Goal: Task Accomplishment & Management: Complete application form

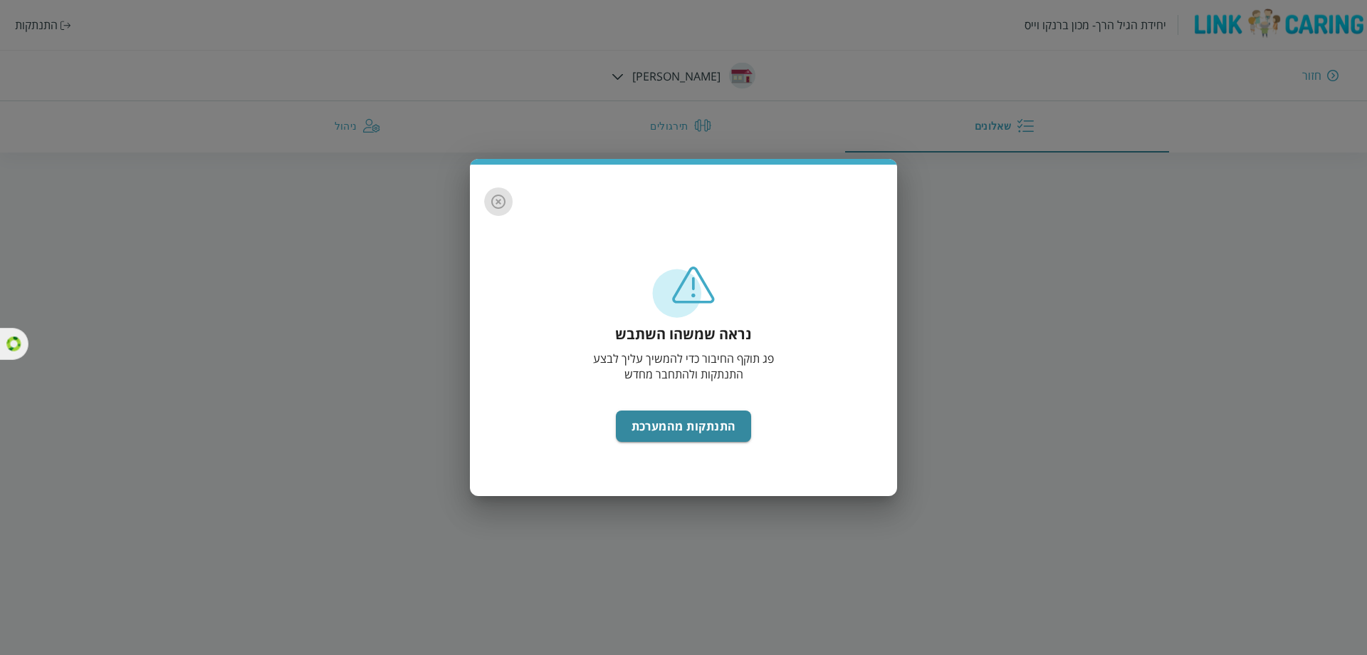
click at [501, 199] on icon "button" at bounding box center [498, 201] width 17 height 17
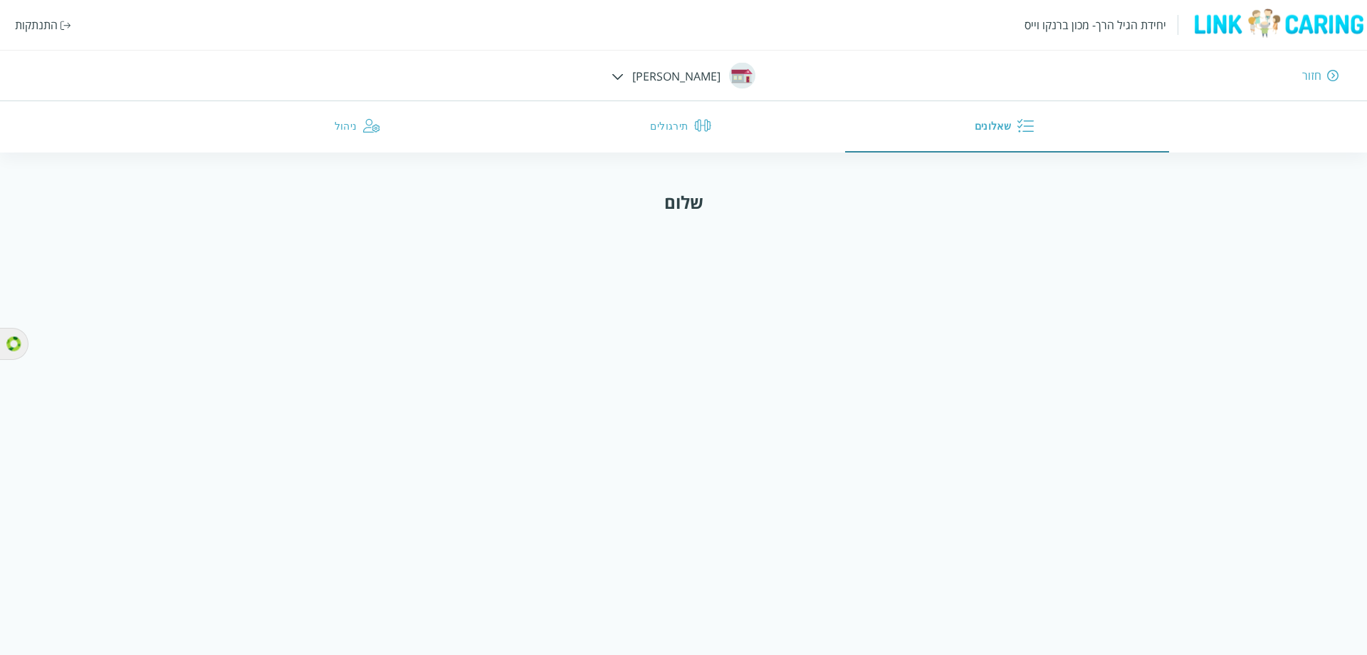
click at [61, 22] on img at bounding box center [66, 25] width 11 height 9
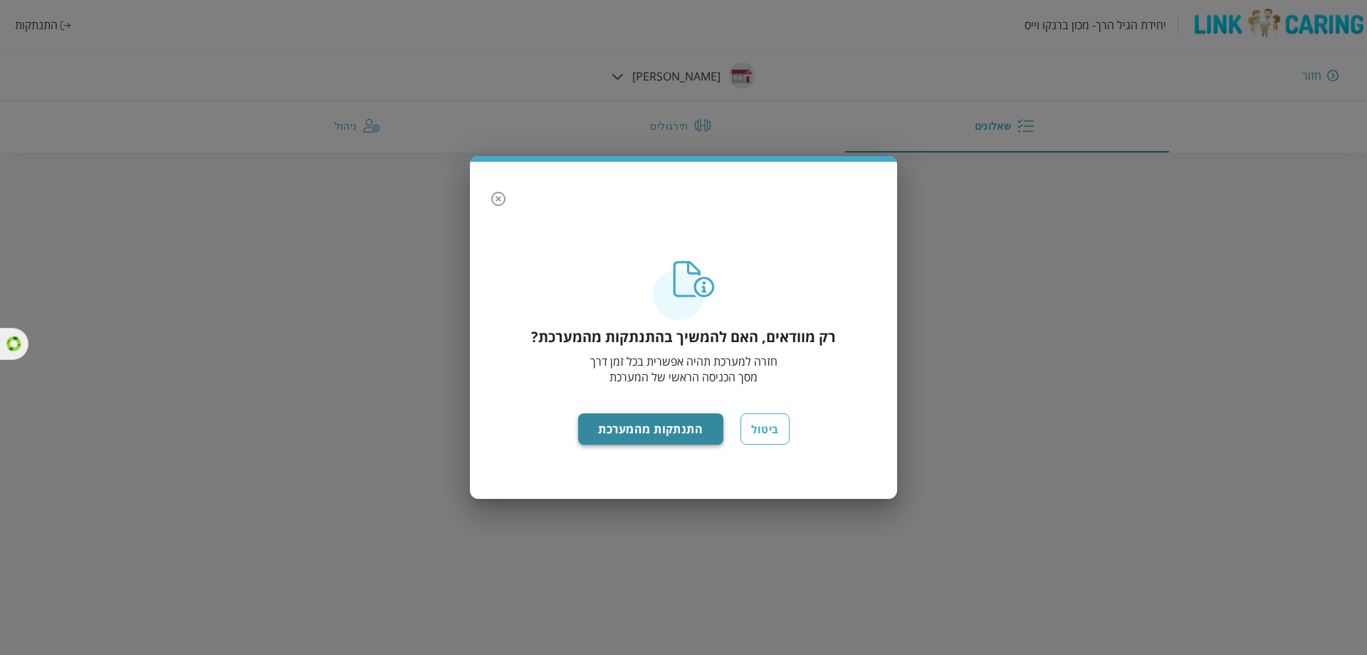
click at [638, 416] on button "התנתקות מהמערכת" at bounding box center [651, 428] width 146 height 31
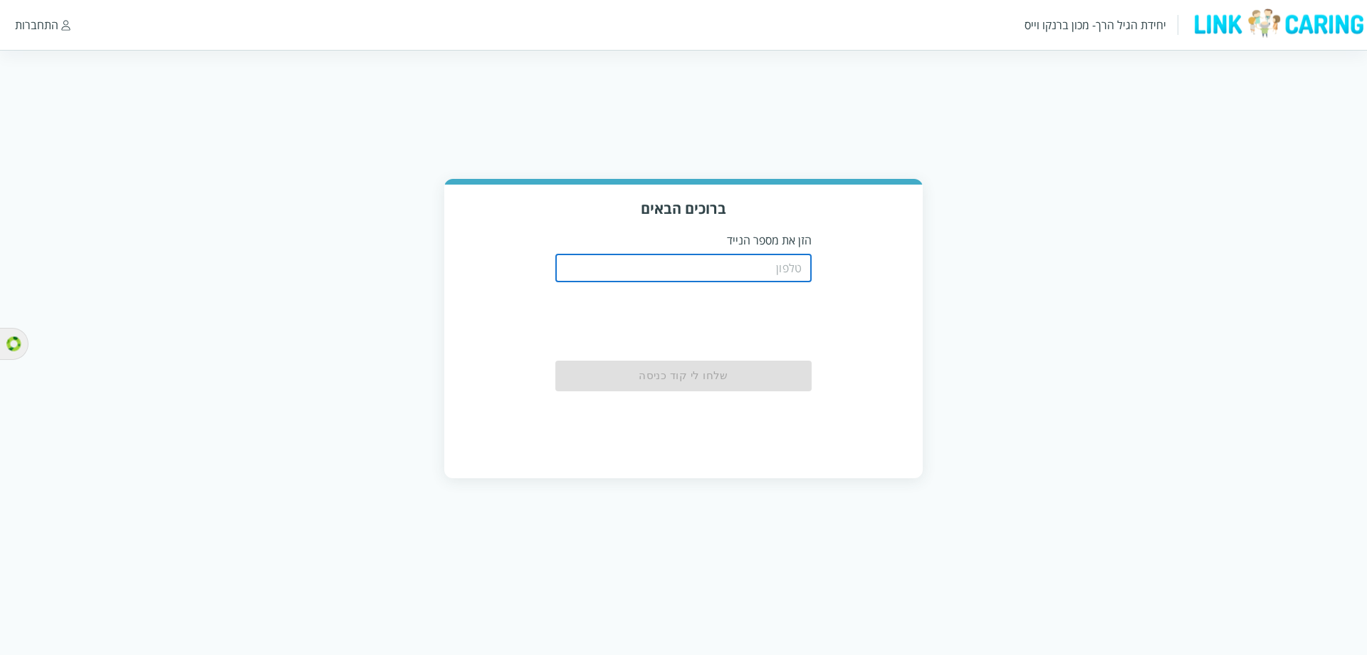
click at [764, 260] on input "tel" at bounding box center [684, 268] width 256 height 28
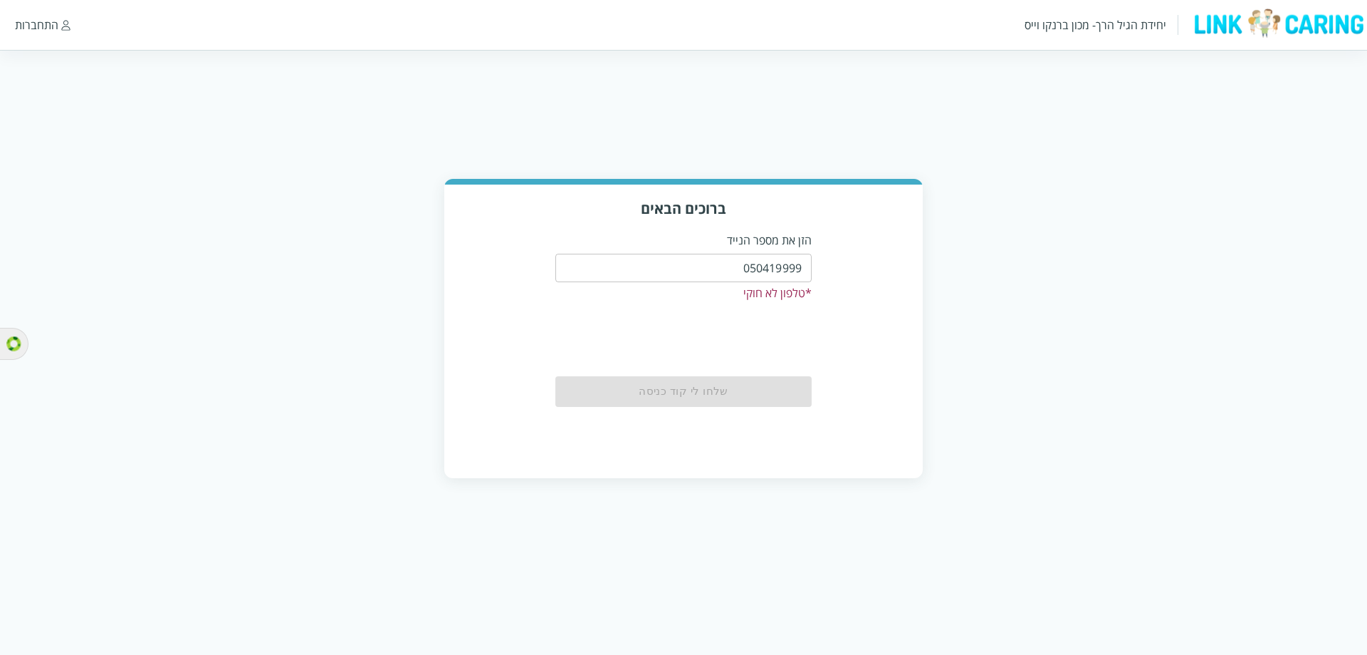
click at [769, 273] on input "050419999" at bounding box center [684, 268] width 256 height 28
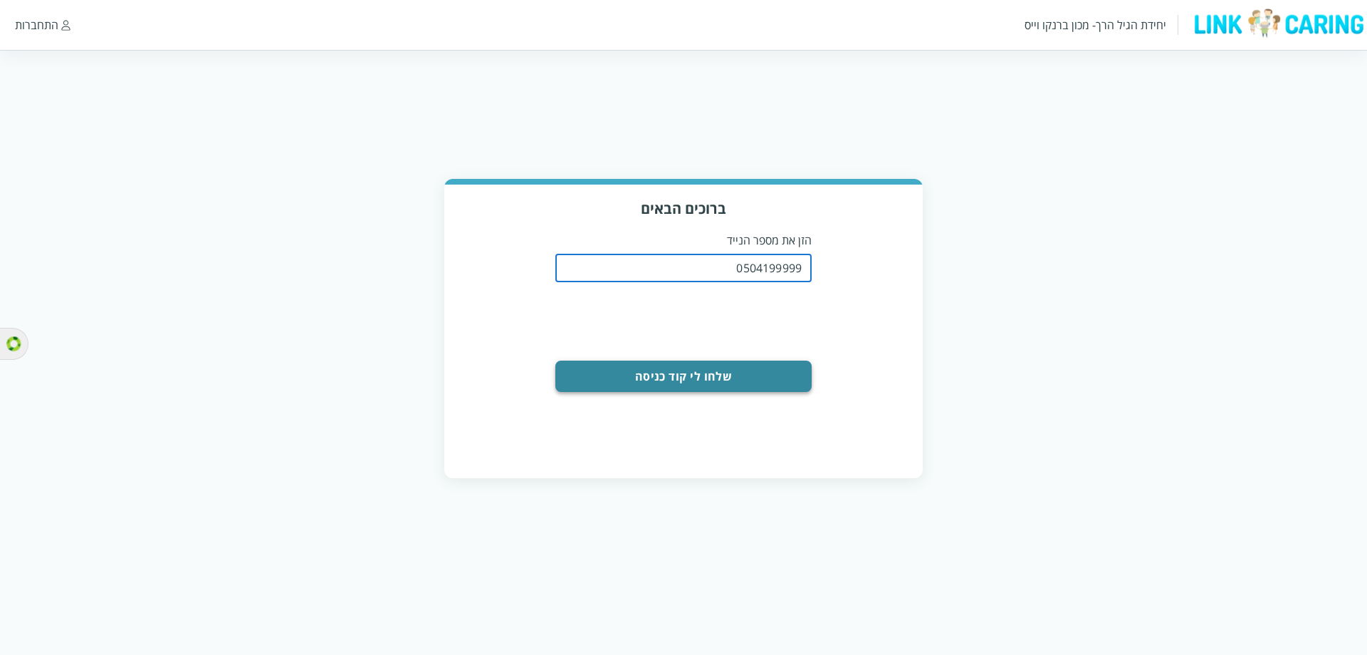
type input "0504199999"
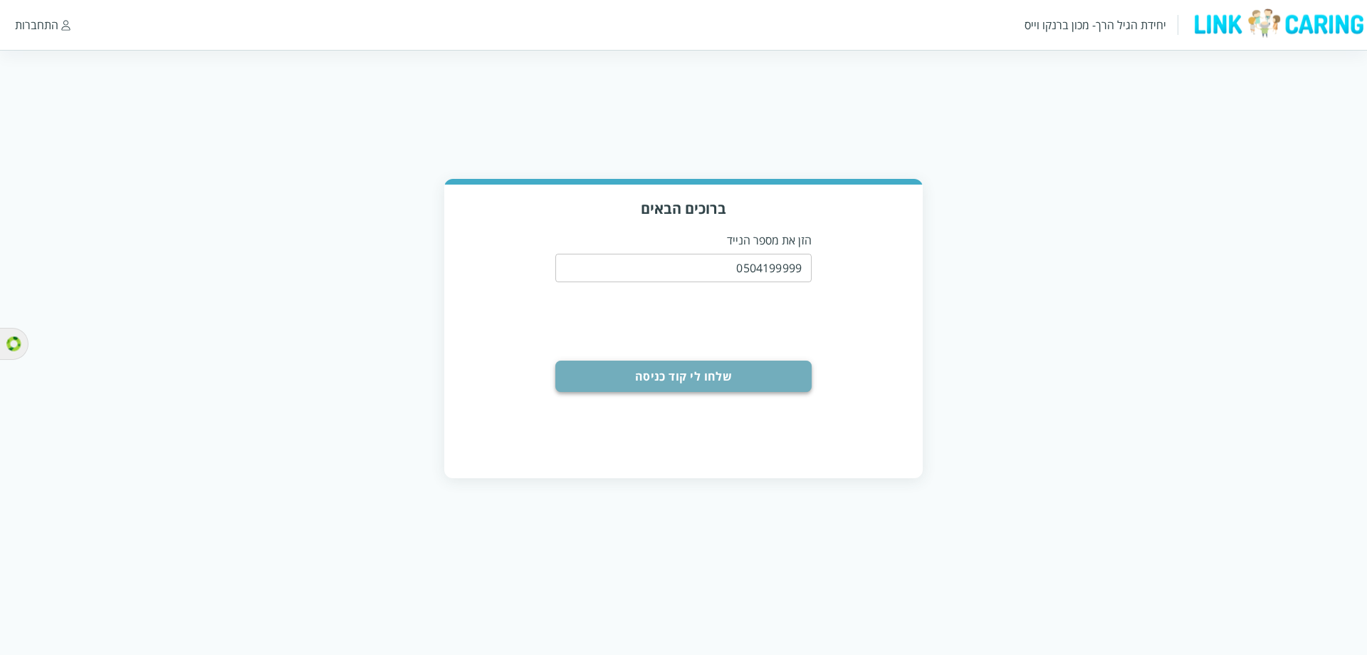
click at [760, 360] on button "שלחו לי קוד כניסה" at bounding box center [684, 375] width 256 height 31
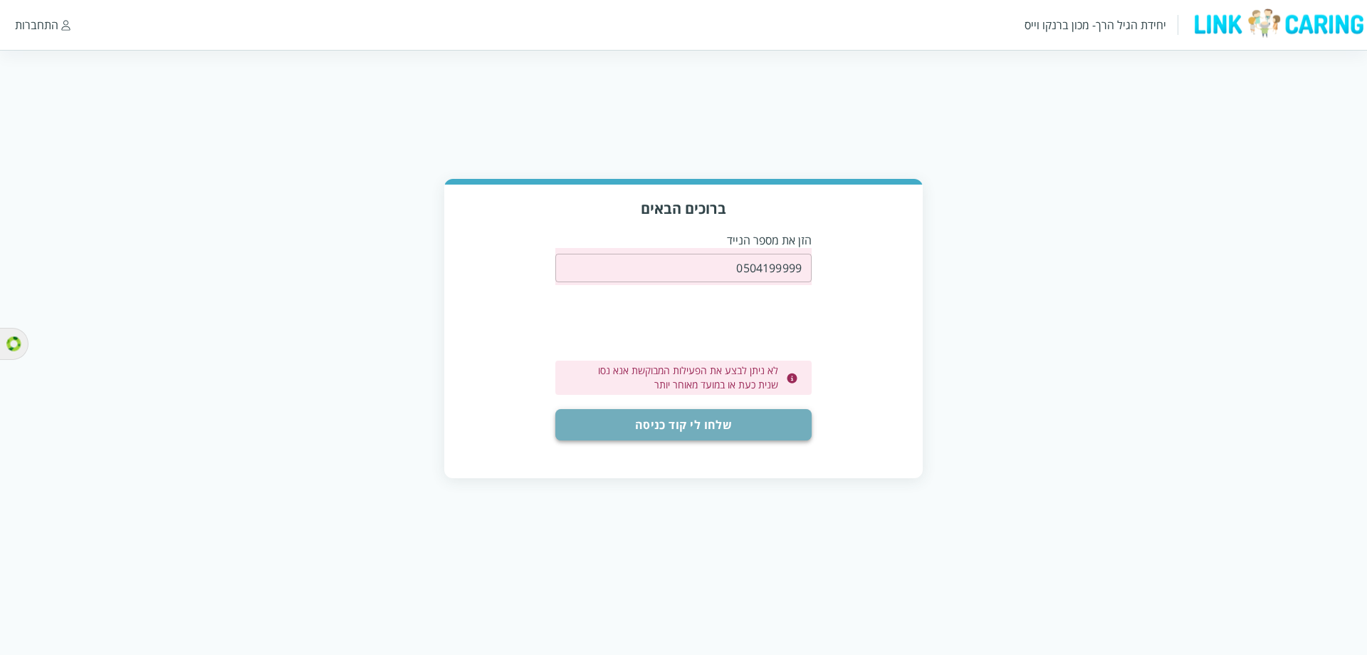
click at [723, 410] on button "שלחו לי קוד כניסה" at bounding box center [684, 424] width 256 height 31
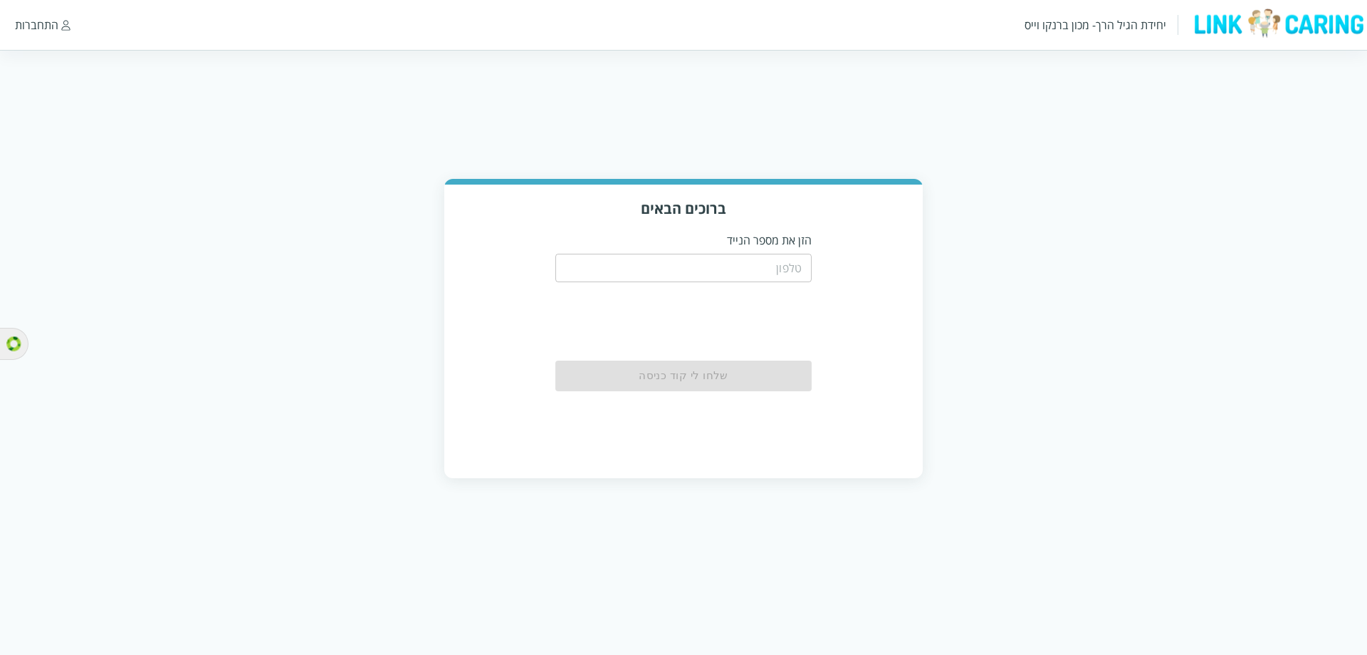
click at [768, 261] on input "tel" at bounding box center [684, 268] width 256 height 28
type input "0504199999"
click at [764, 372] on button "שלחו לי קוד כניסה" at bounding box center [684, 375] width 256 height 31
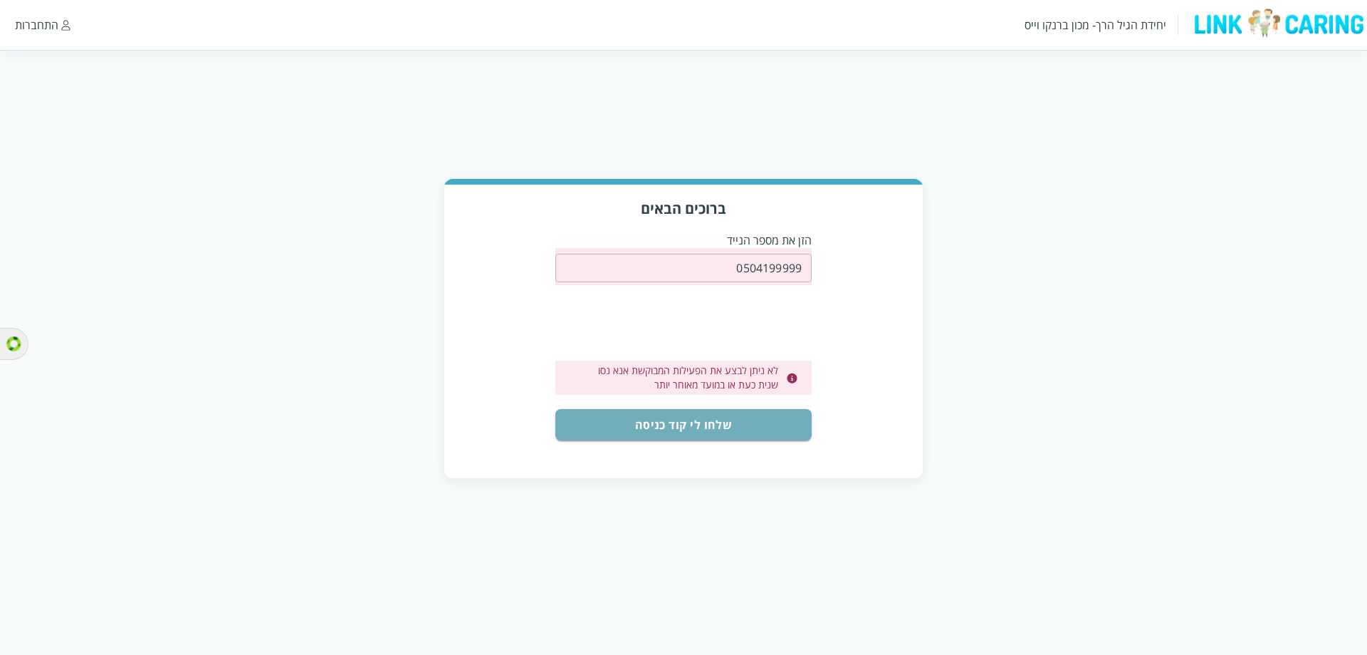
click at [761, 422] on button "שלחו לי קוד כניסה" at bounding box center [684, 424] width 256 height 31
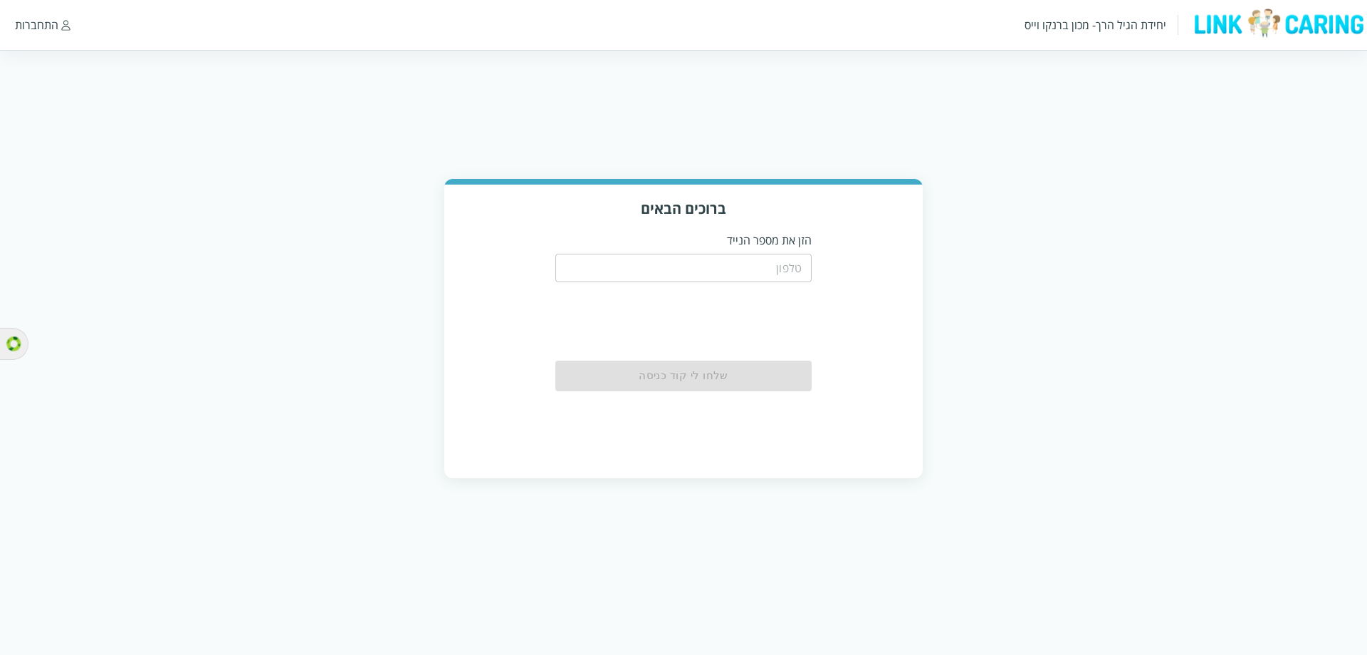
click at [741, 271] on input "tel" at bounding box center [684, 268] width 256 height 28
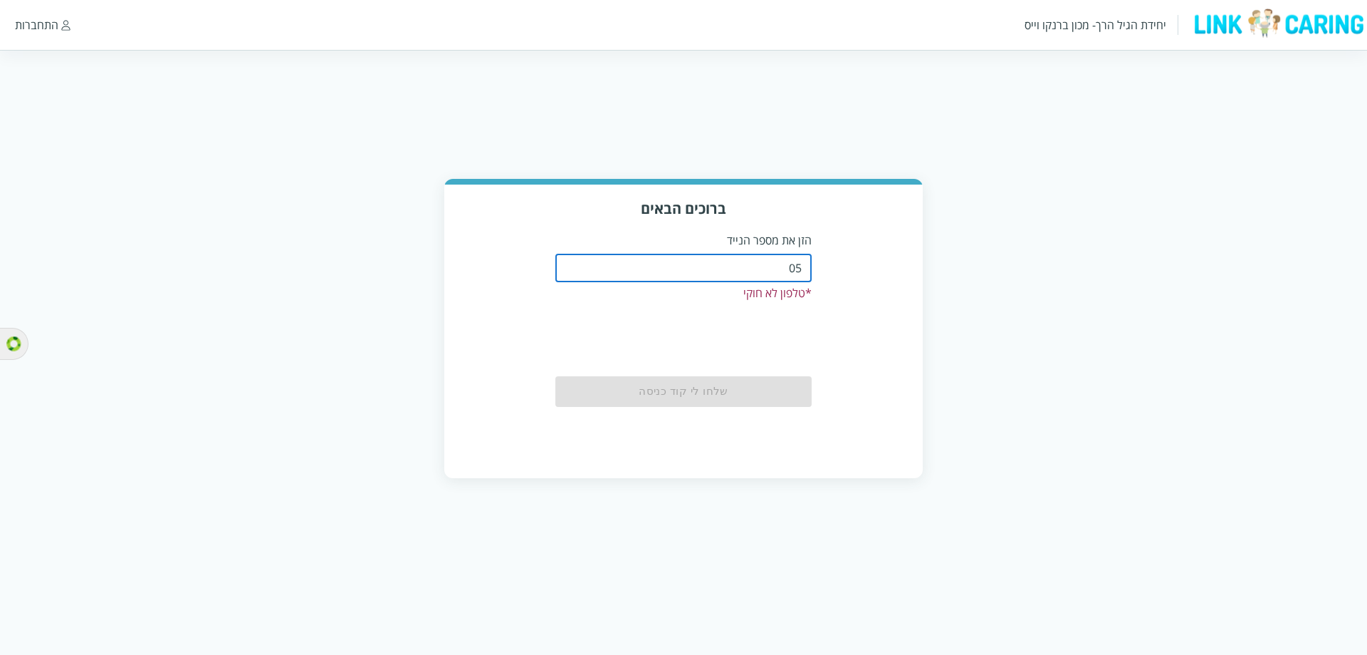
type input "0"
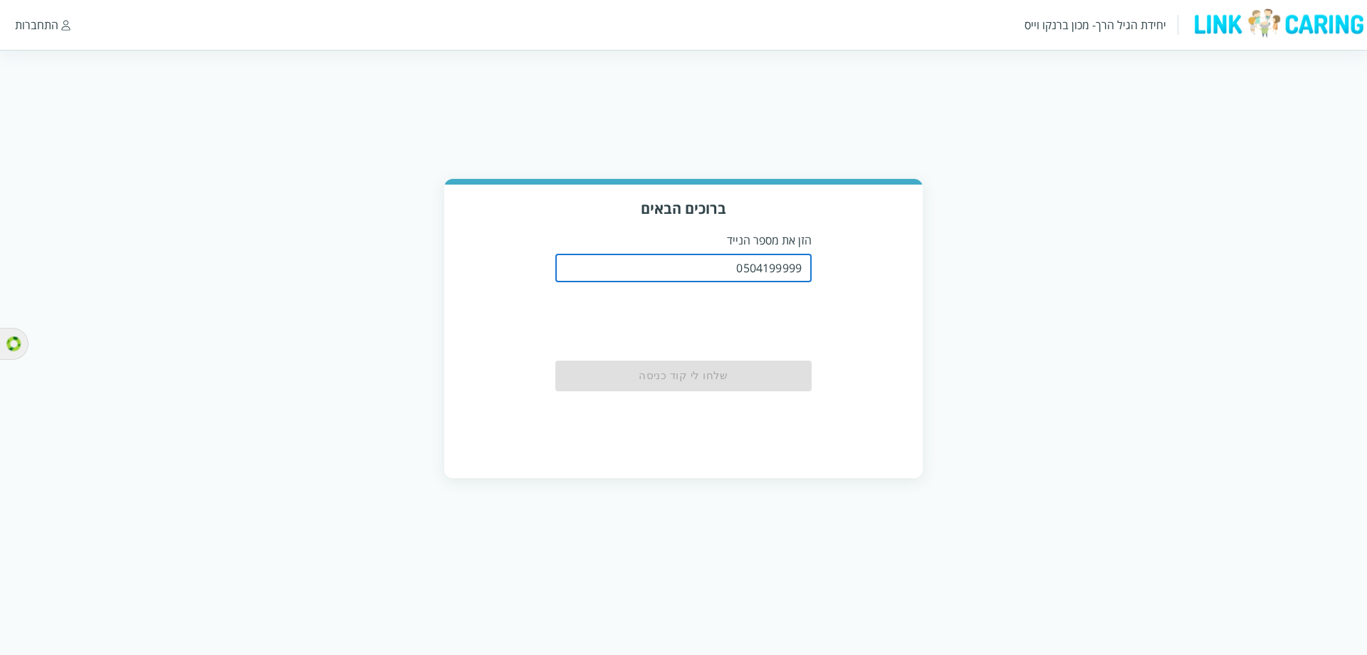
type input "0504199999"
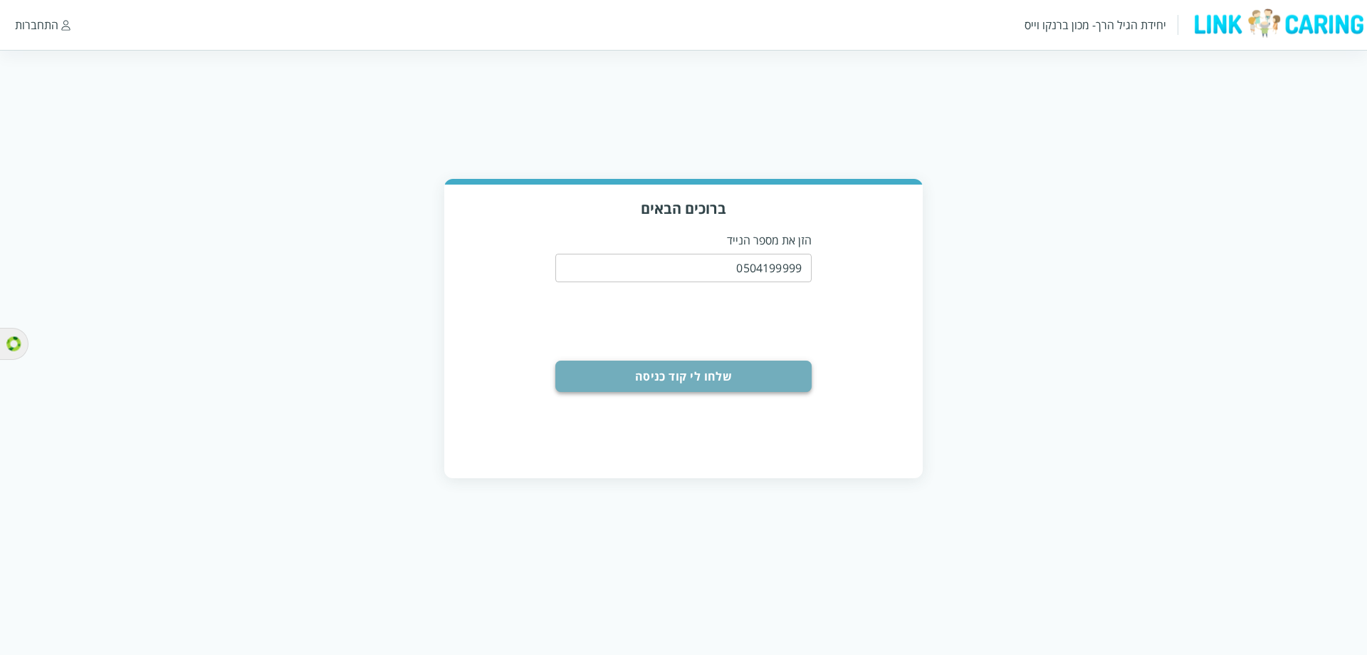
click at [756, 377] on button "שלחו לי קוד כניסה" at bounding box center [684, 375] width 256 height 31
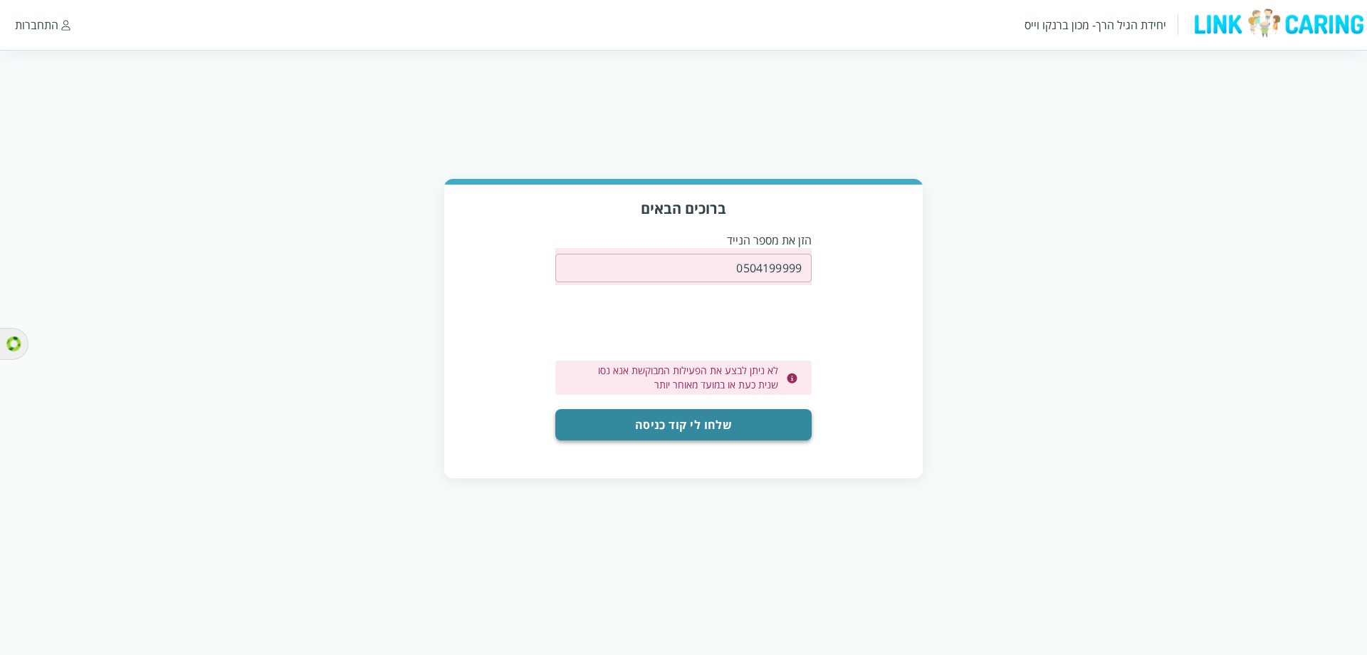
click at [739, 415] on button "שלחו לי קוד כניסה" at bounding box center [684, 424] width 256 height 31
